Goal: Transaction & Acquisition: Purchase product/service

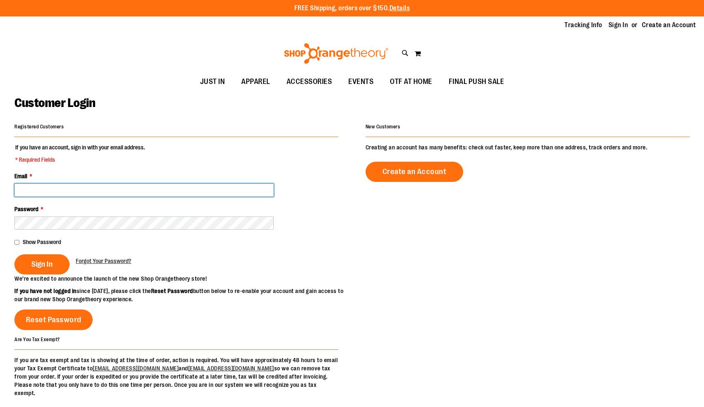
type input "**********"
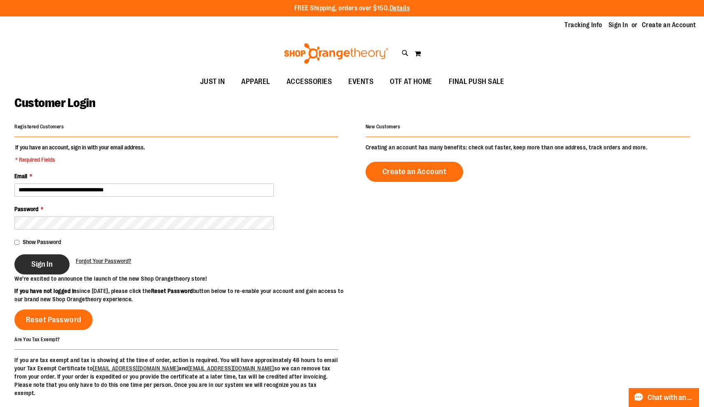
click at [41, 261] on span "Sign In" at bounding box center [41, 264] width 21 height 9
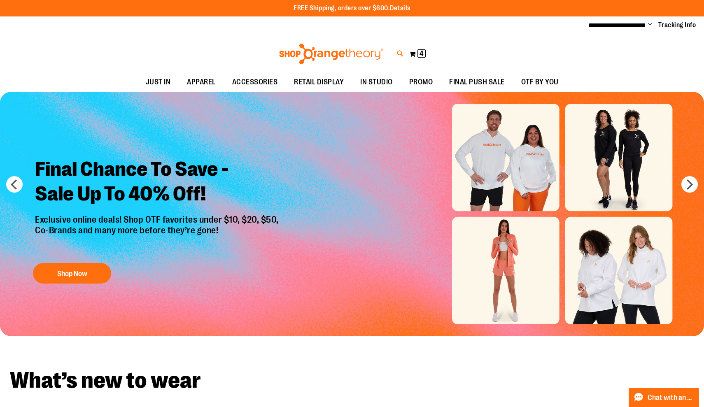
click at [399, 55] on icon at bounding box center [400, 53] width 7 height 9
type input "**********"
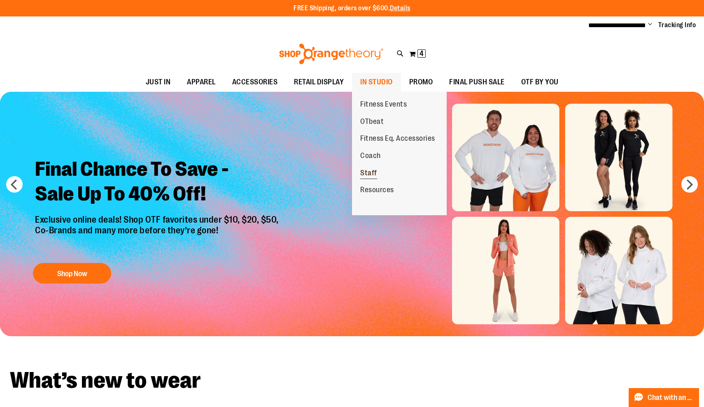
click at [370, 169] on span "Staff" at bounding box center [368, 174] width 17 height 10
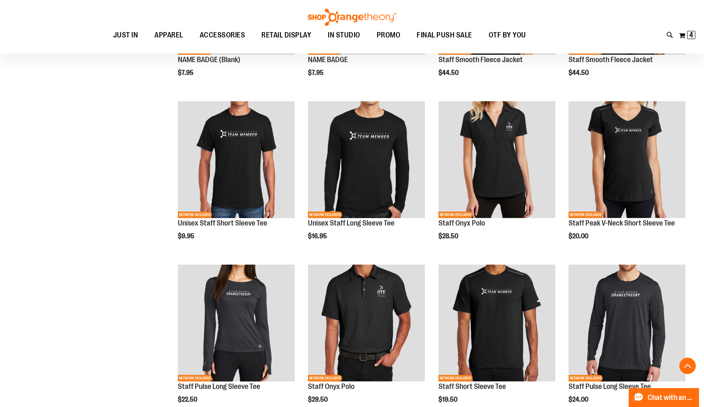
scroll to position [225, 0]
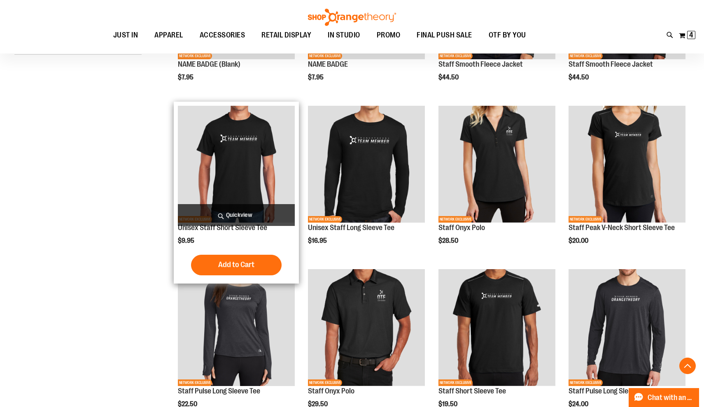
click at [258, 173] on img "product" at bounding box center [236, 164] width 117 height 117
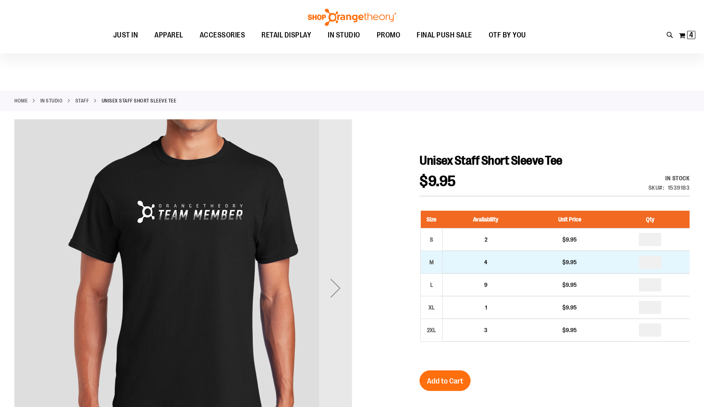
scroll to position [21, 0]
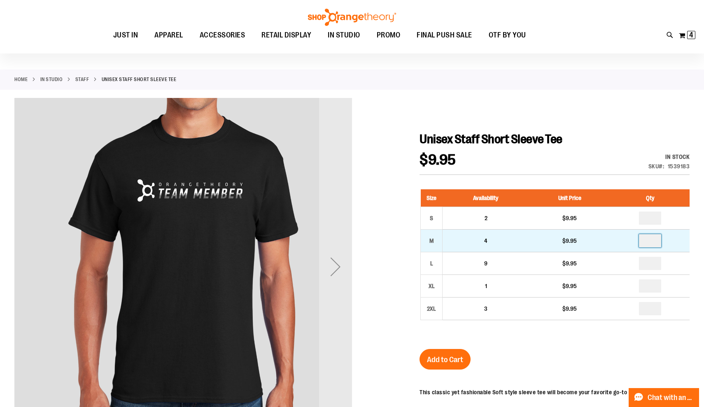
click at [657, 244] on input "number" at bounding box center [650, 240] width 22 height 13
type input "*"
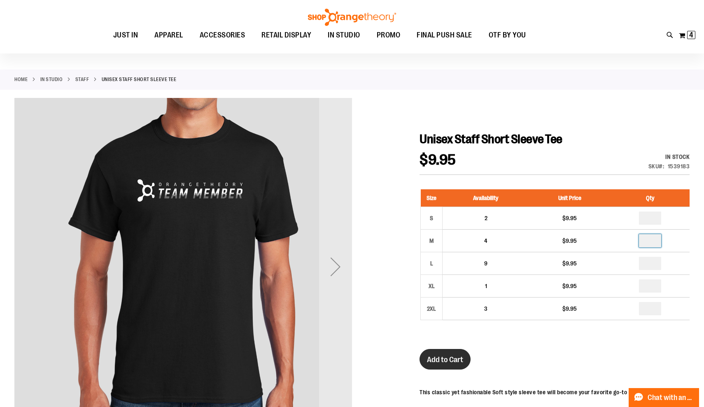
click at [455, 364] on button "Add to Cart" at bounding box center [444, 359] width 51 height 21
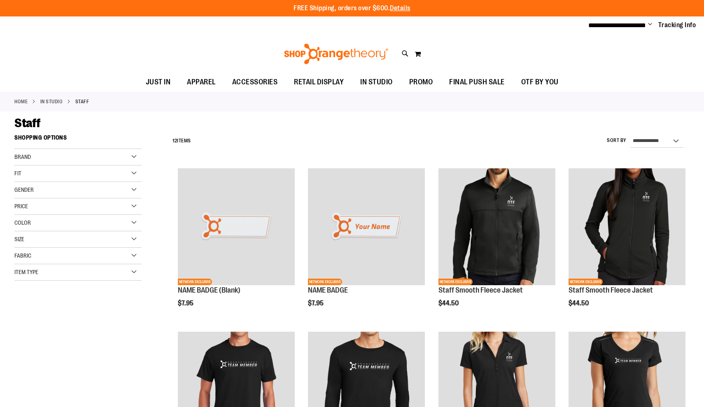
click at [358, 332] on img "product" at bounding box center [366, 390] width 117 height 117
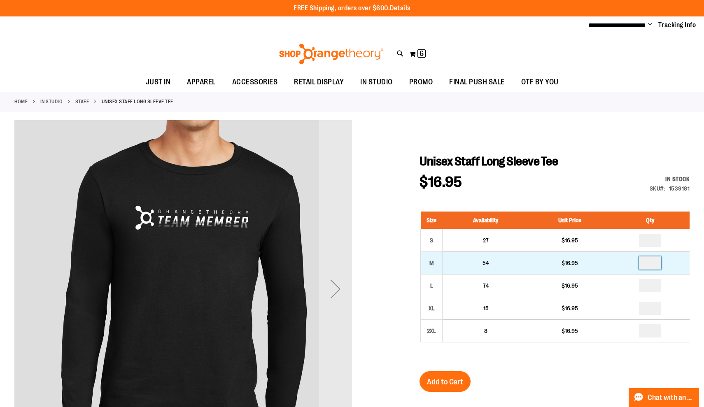
click at [653, 265] on input "number" at bounding box center [650, 262] width 22 height 13
type input "*"
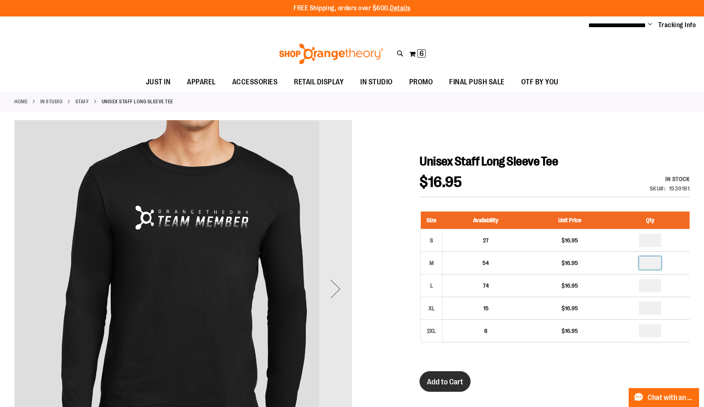
click at [446, 372] on button "Add to Cart" at bounding box center [444, 381] width 51 height 21
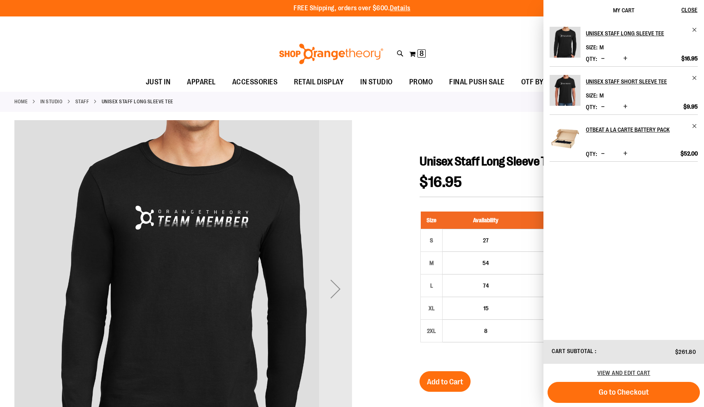
click at [205, 52] on div "Toggle Nav Search Popular Suggestions Advanced Search" at bounding box center [352, 54] width 704 height 38
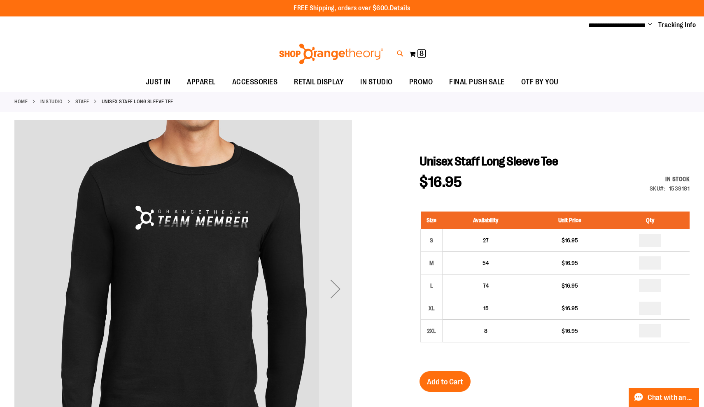
click at [400, 49] on icon at bounding box center [400, 53] width 7 height 9
type input "*"
type input "**********"
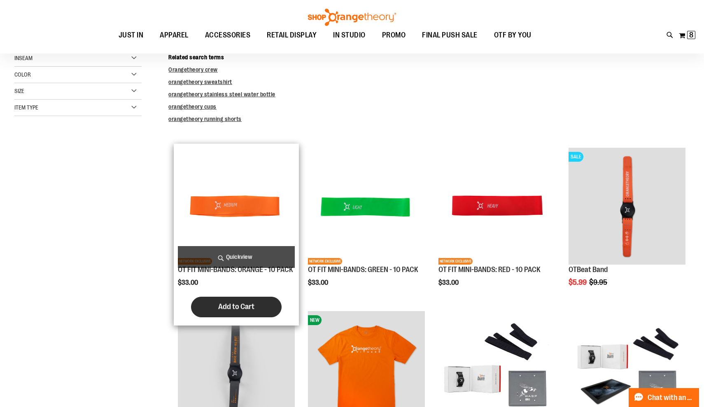
scroll to position [89, 0]
click at [239, 307] on span "Add to Cart" at bounding box center [236, 306] width 36 height 9
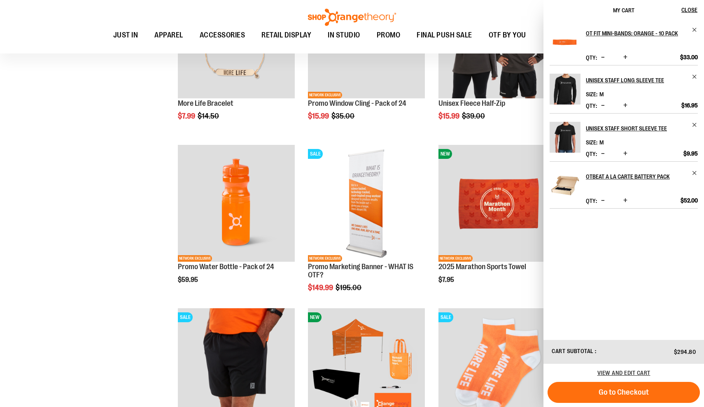
scroll to position [879, 0]
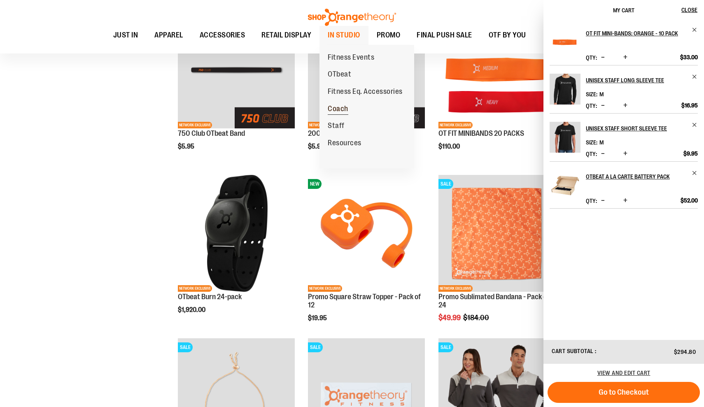
click at [339, 107] on span "Coach" at bounding box center [338, 110] width 21 height 10
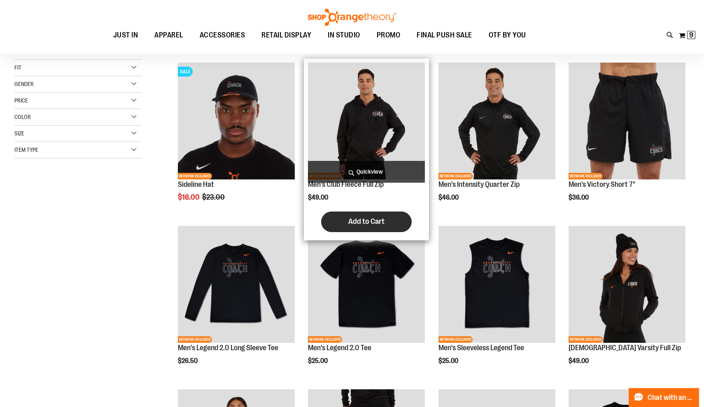
scroll to position [130, 0]
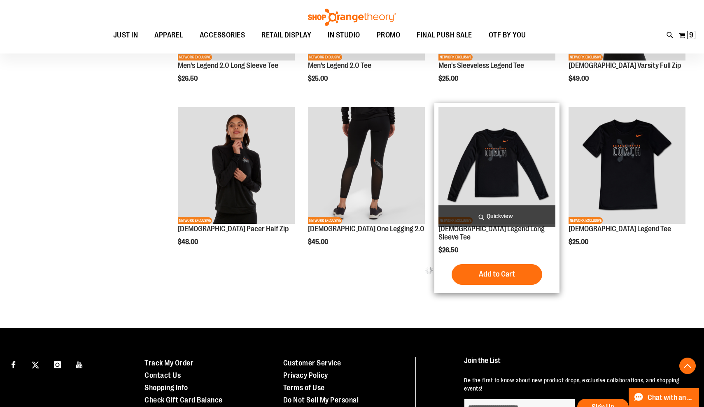
scroll to position [400, 0]
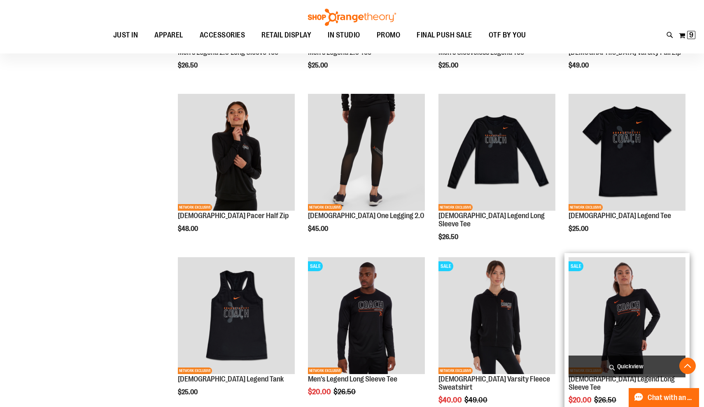
click at [591, 315] on img "product" at bounding box center [626, 315] width 117 height 117
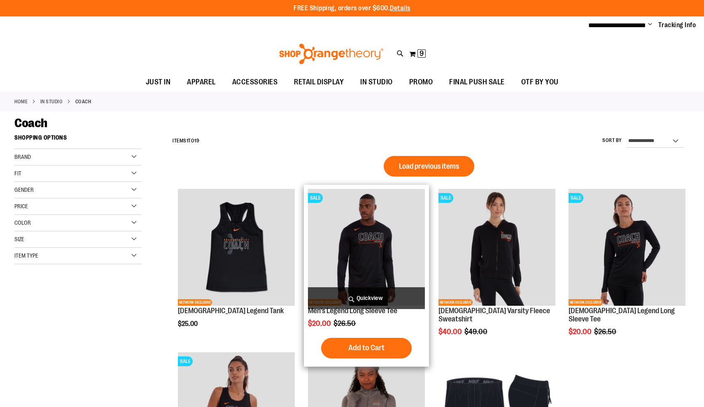
click at [363, 230] on img "product" at bounding box center [366, 247] width 117 height 117
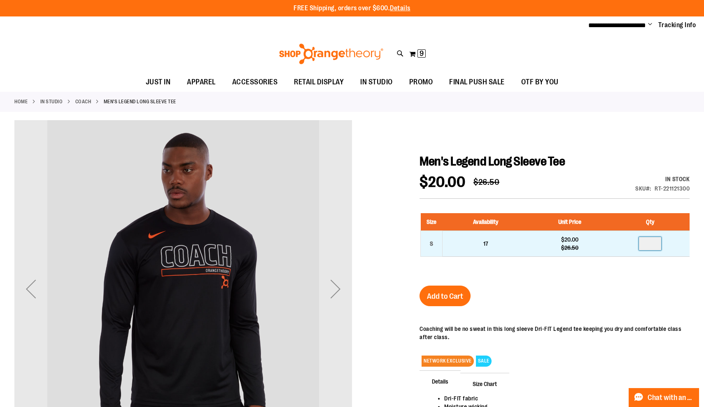
click at [656, 243] on input "number" at bounding box center [650, 243] width 22 height 13
type input "*"
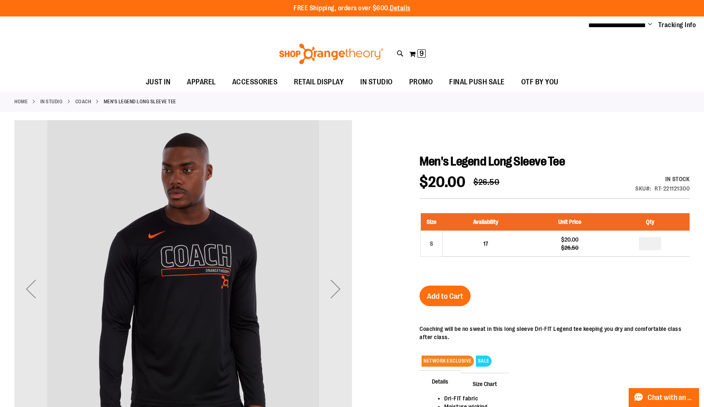
click at [456, 306] on div "Add to Cart" at bounding box center [444, 301] width 51 height 31
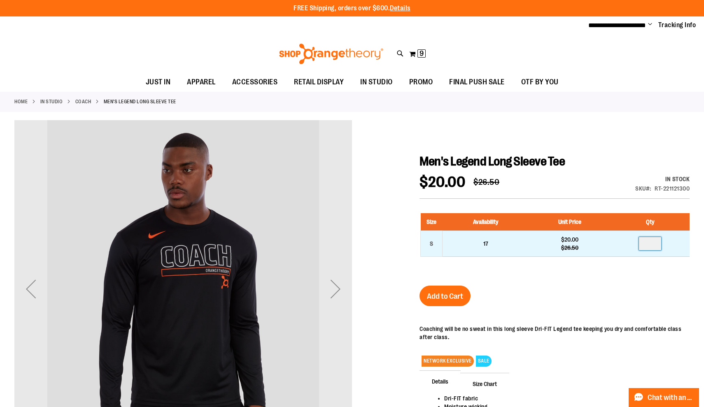
click at [656, 247] on input "*" at bounding box center [650, 243] width 22 height 13
type input "*"
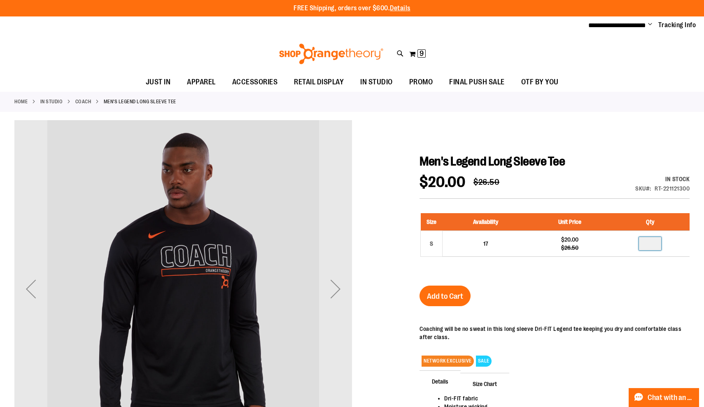
click at [446, 284] on div "Men's Legend Long Sleeve Tee $20.00 Regular Price $26.50 In stock Only %1 left …" at bounding box center [554, 328] width 270 height 348
click at [448, 293] on span "Add to Cart" at bounding box center [445, 296] width 36 height 9
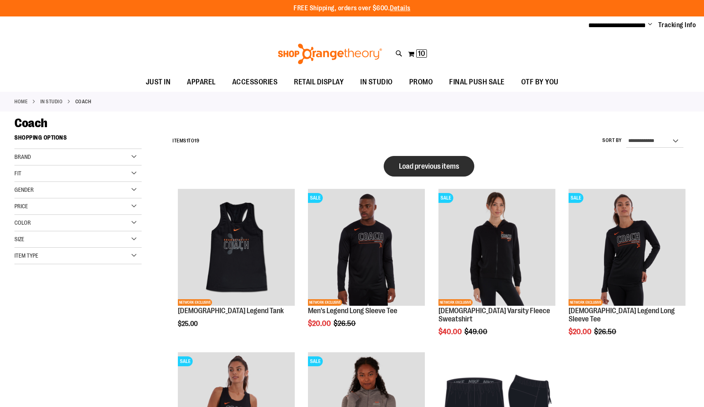
click at [450, 170] on button "Load previous items" at bounding box center [429, 166] width 91 height 21
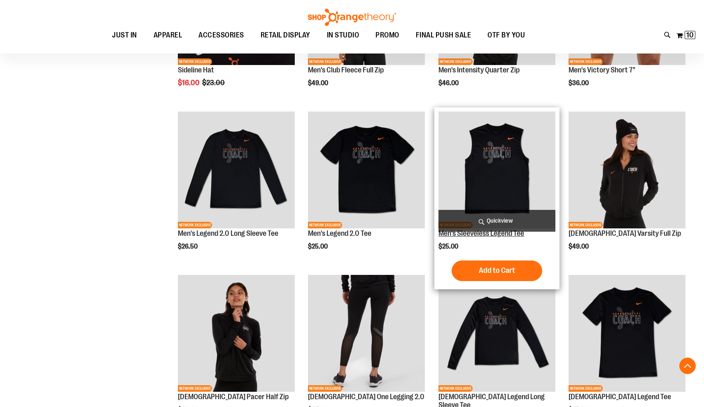
scroll to position [213, 0]
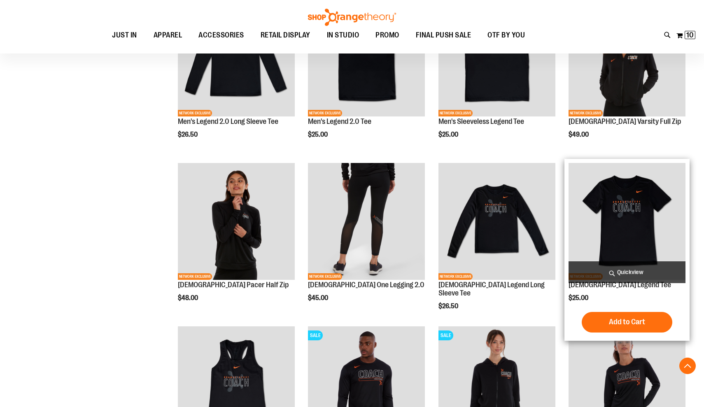
scroll to position [322, 0]
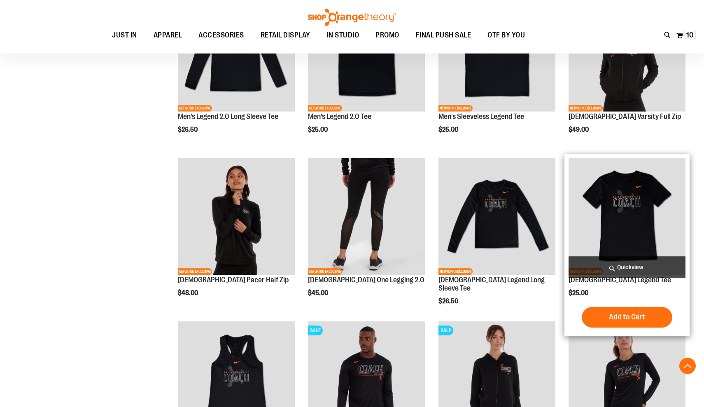
click at [617, 218] on img "product" at bounding box center [626, 216] width 117 height 117
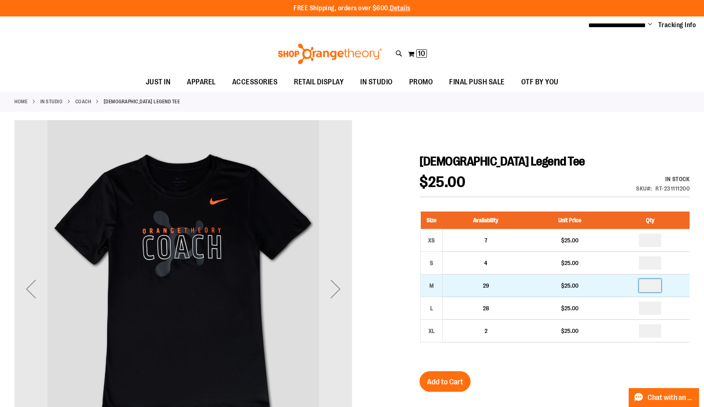
click at [653, 286] on input "number" at bounding box center [650, 285] width 22 height 13
type input "*"
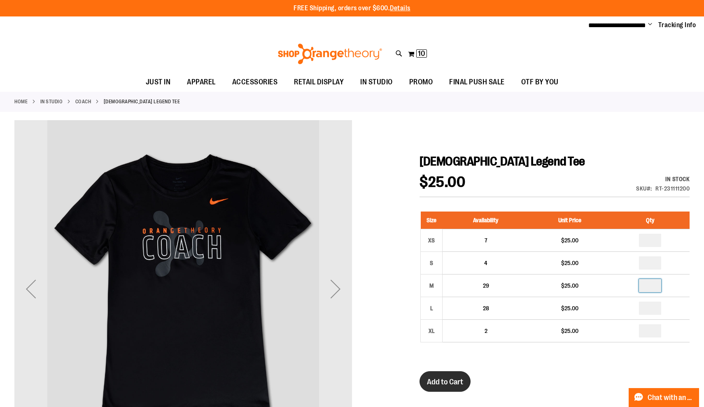
click at [447, 384] on span "Add to Cart" at bounding box center [445, 381] width 36 height 9
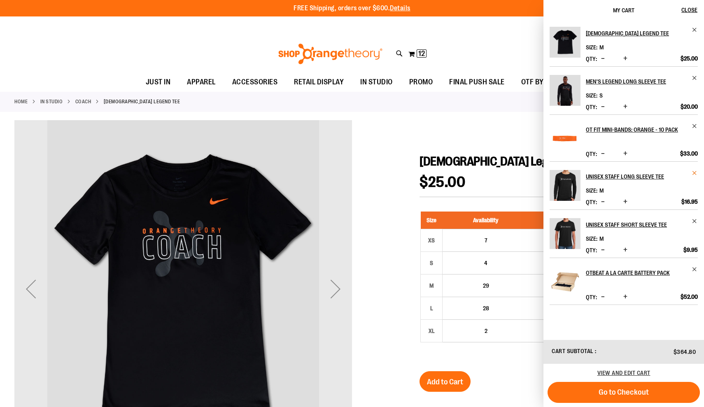
click at [694, 172] on span "Remove item" at bounding box center [694, 173] width 6 height 6
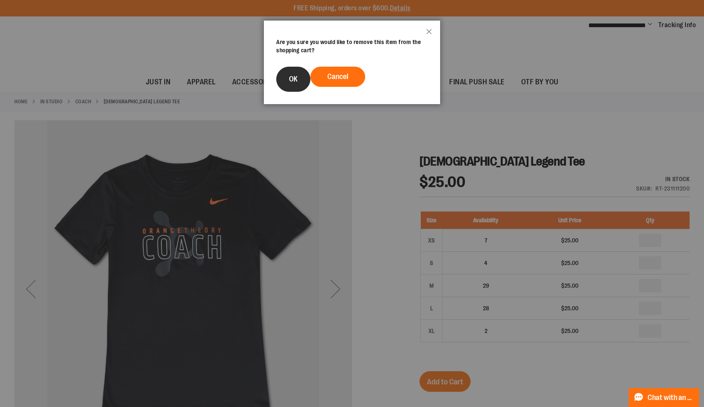
click at [294, 77] on span "OK" at bounding box center [293, 79] width 9 height 8
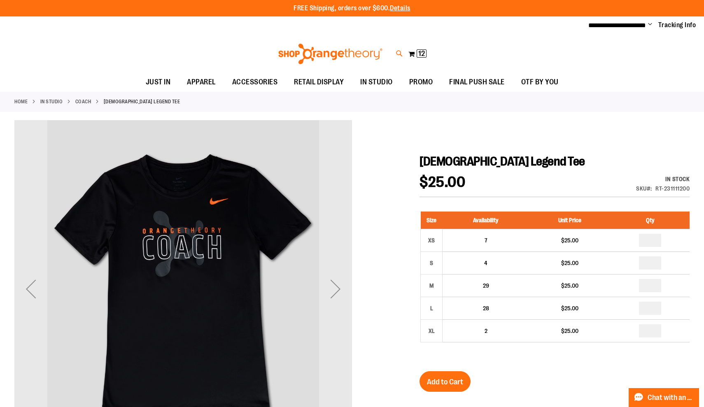
click at [400, 51] on icon at bounding box center [399, 53] width 7 height 9
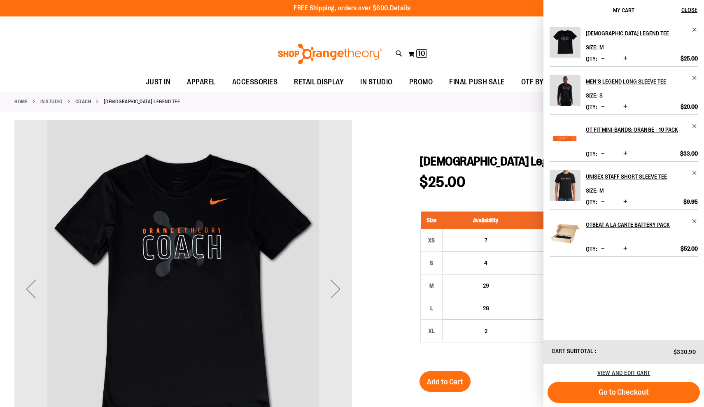
click at [291, 57] on input "Search" at bounding box center [352, 46] width 558 height 27
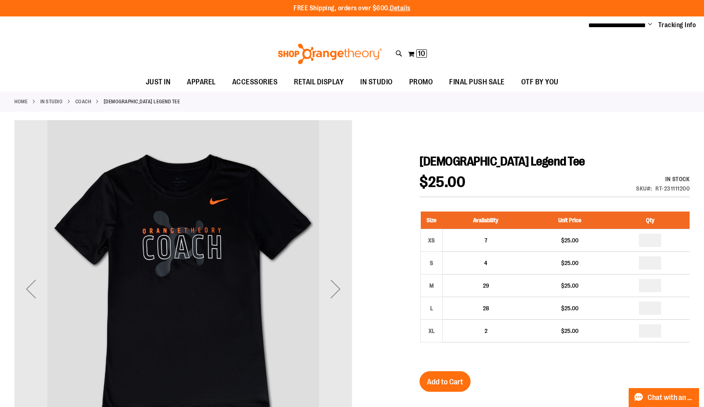
click at [267, 49] on input "Search" at bounding box center [352, 46] width 558 height 27
type input "******"
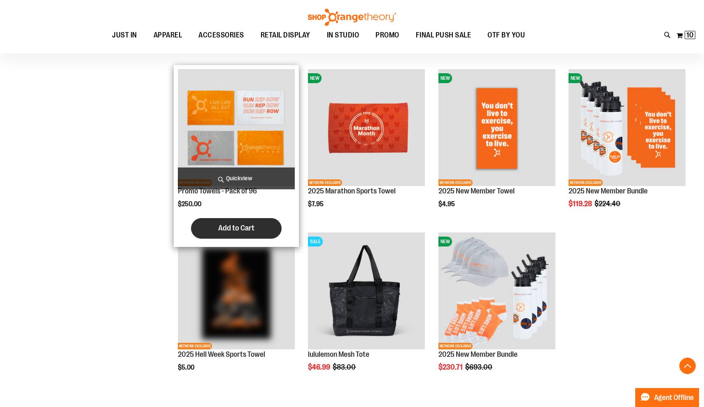
scroll to position [156, 0]
click at [251, 223] on span "Add to Cart" at bounding box center [236, 227] width 36 height 9
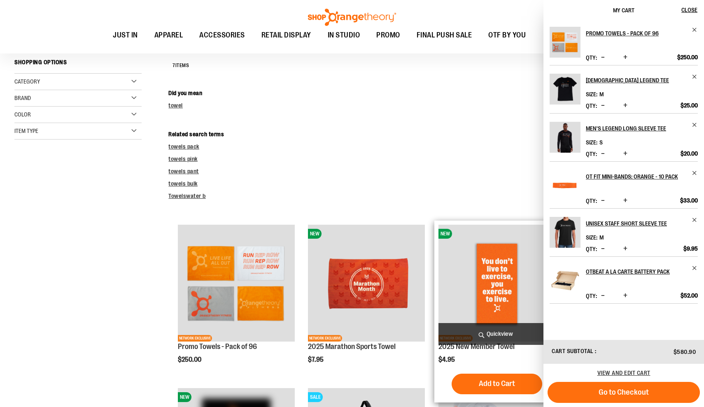
scroll to position [0, 0]
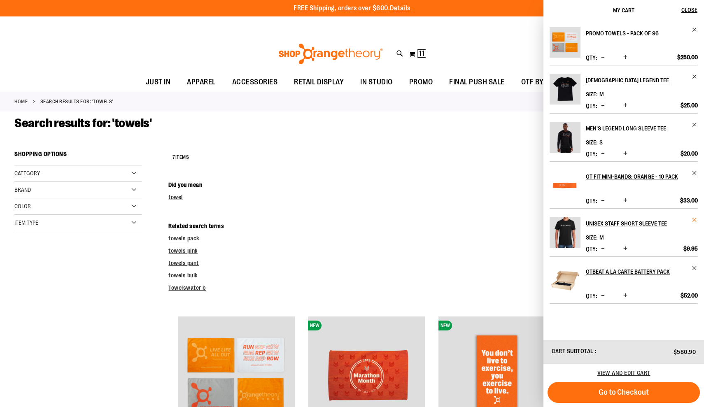
click at [694, 221] on span "Remove item" at bounding box center [694, 220] width 6 height 6
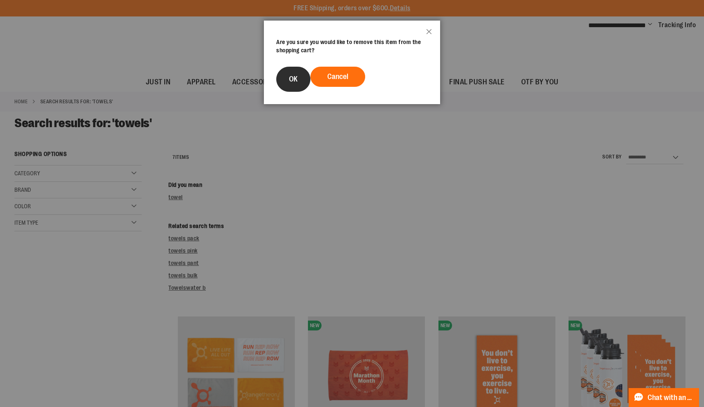
click at [279, 84] on button "OK" at bounding box center [293, 79] width 34 height 25
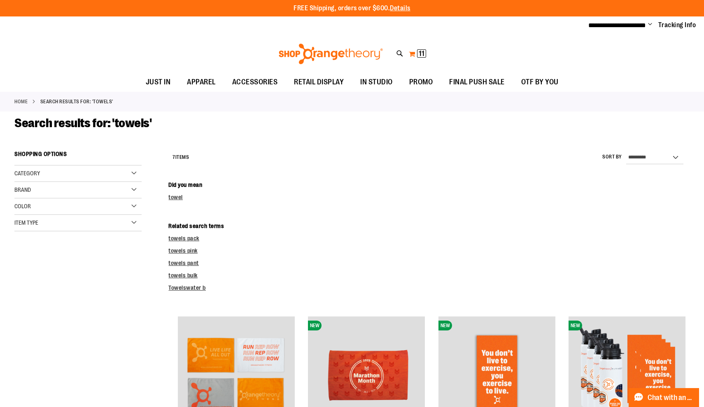
click at [420, 55] on span "11" at bounding box center [422, 53] width 6 height 8
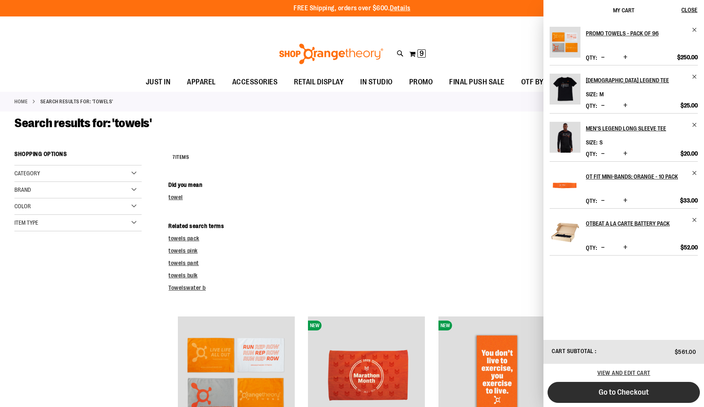
click at [612, 393] on span "Go to Checkout" at bounding box center [623, 392] width 50 height 9
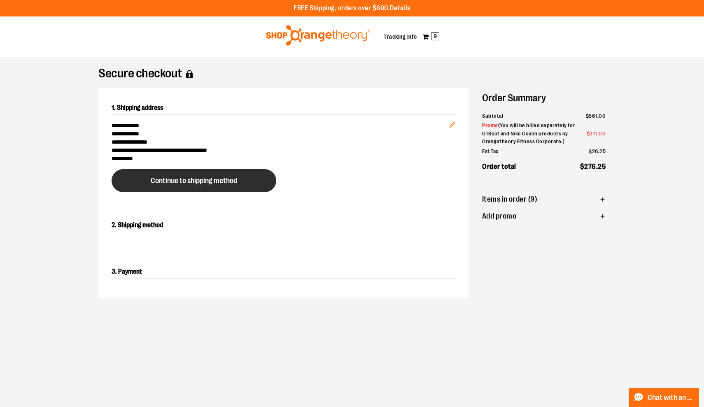
click at [225, 185] on button "Continue to shipping method" at bounding box center [194, 180] width 165 height 23
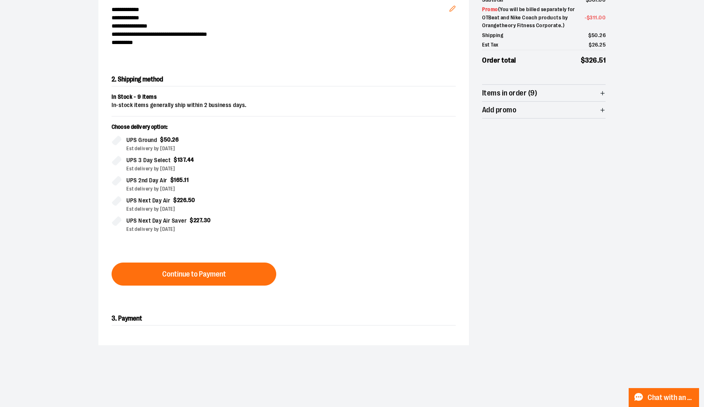
scroll to position [140, 0]
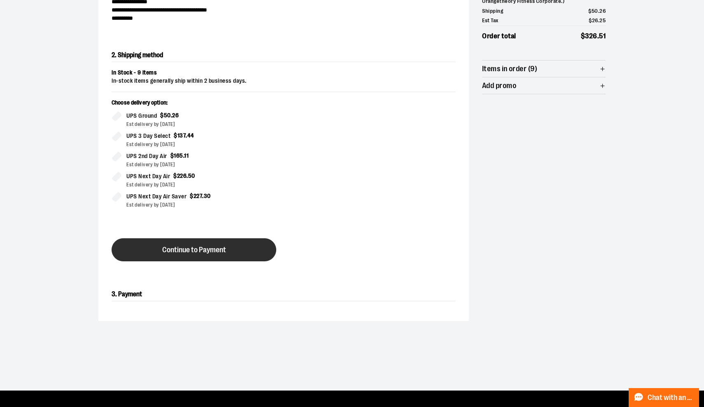
click at [182, 254] on span "Continue to Payment" at bounding box center [194, 250] width 64 height 8
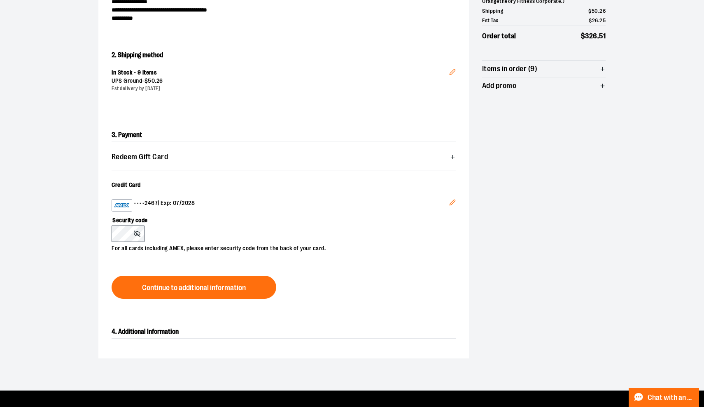
click at [138, 235] on icon at bounding box center [137, 233] width 7 height 7
click at [138, 233] on circle at bounding box center [137, 234] width 2 height 2
click at [174, 300] on div "3. Payment Redeem Gift Card Card number * Pin number * Apply gift card Cancel C…" at bounding box center [283, 213] width 370 height 197
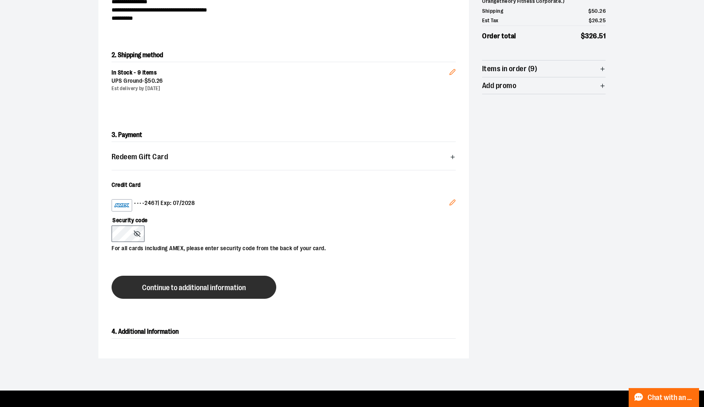
click at [173, 291] on span "Continue to additional information" at bounding box center [194, 288] width 104 height 8
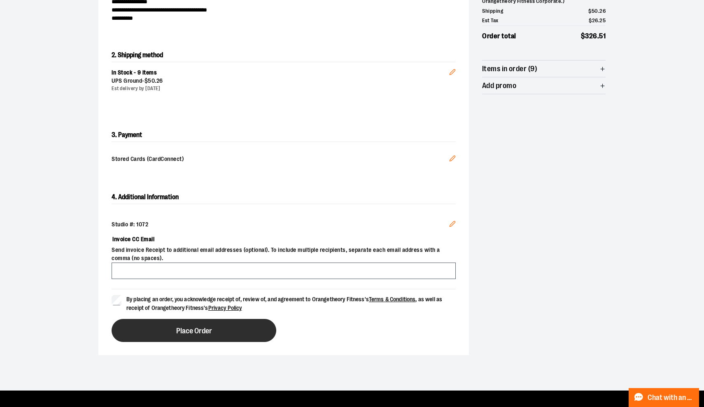
click at [173, 323] on button "Place Order" at bounding box center [194, 330] width 165 height 23
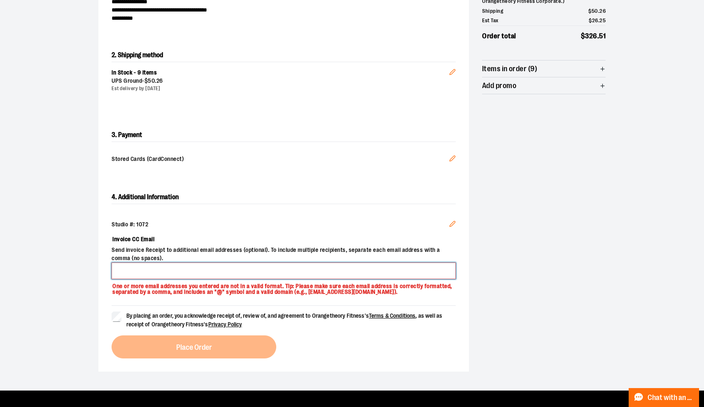
click at [155, 275] on input "Invoice CC Email" at bounding box center [284, 271] width 344 height 16
type input "**********"
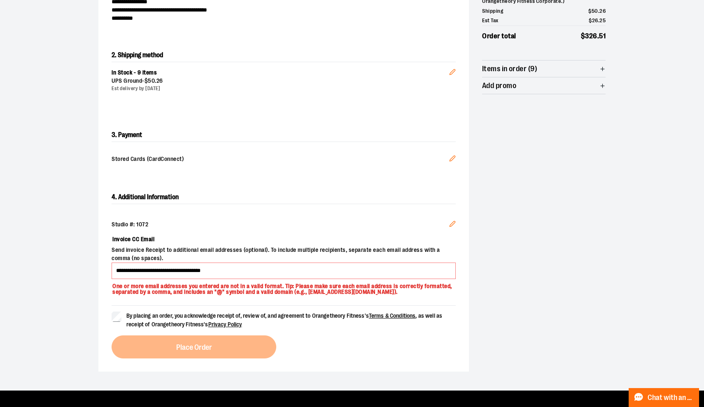
click at [122, 318] on label "By placing an order, you acknowledge receipt of, review of, and agreement to Or…" at bounding box center [284, 320] width 344 height 17
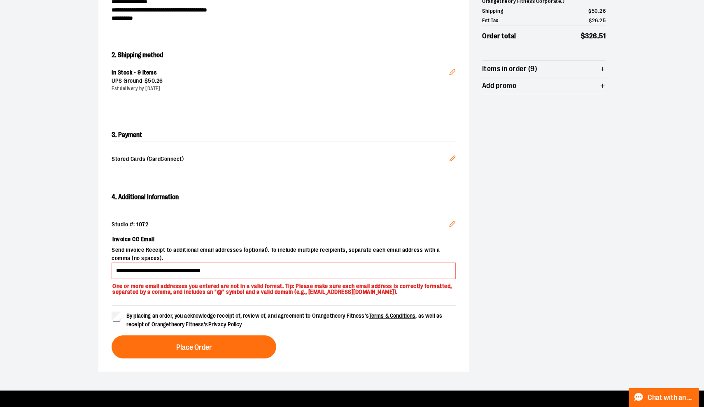
click at [179, 358] on div "**********" at bounding box center [283, 274] width 370 height 194
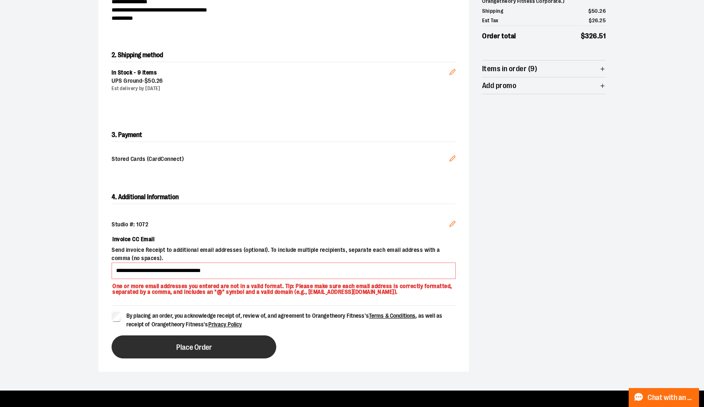
click at [179, 348] on span "Place Order" at bounding box center [194, 348] width 36 height 8
